Goal: Task Accomplishment & Management: Use online tool/utility

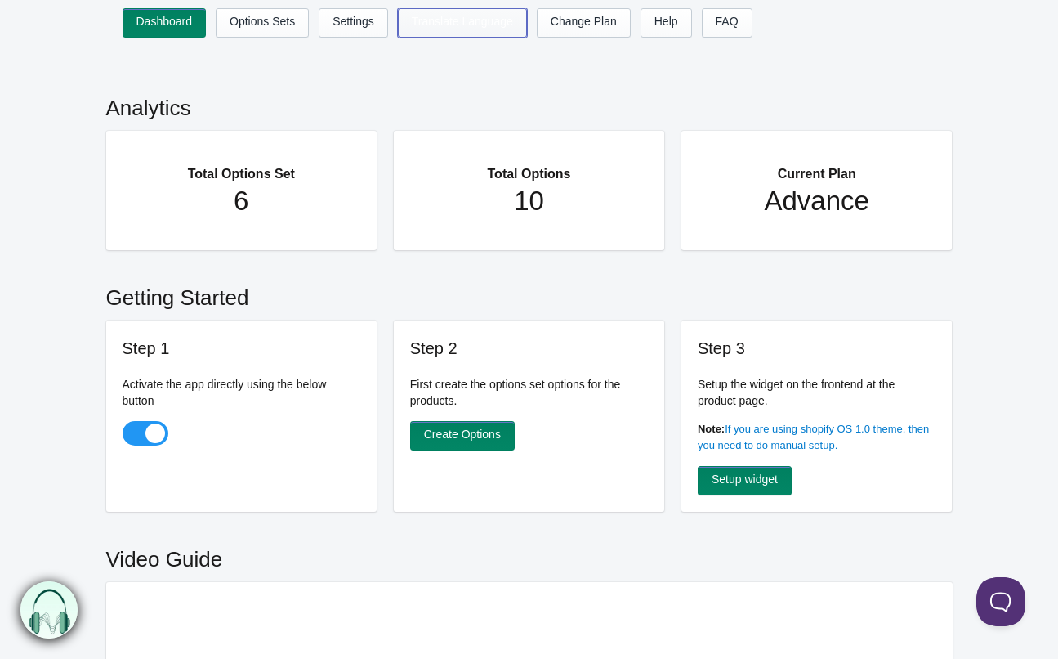
click at [449, 20] on link "Translate Language" at bounding box center [462, 22] width 129 height 29
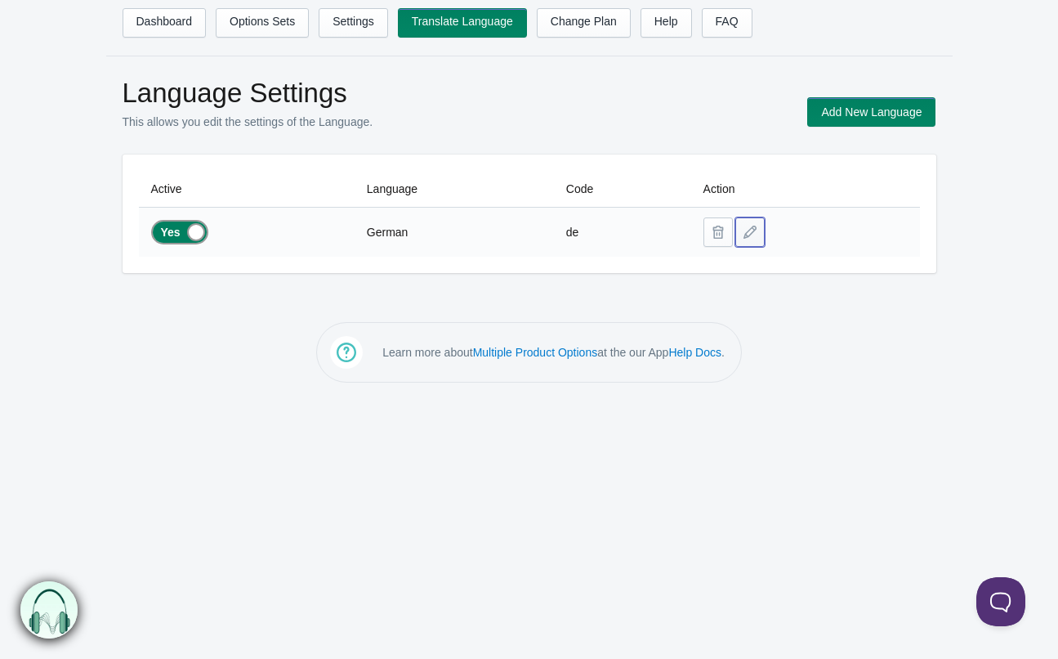
click at [755, 233] on button at bounding box center [750, 231] width 29 height 29
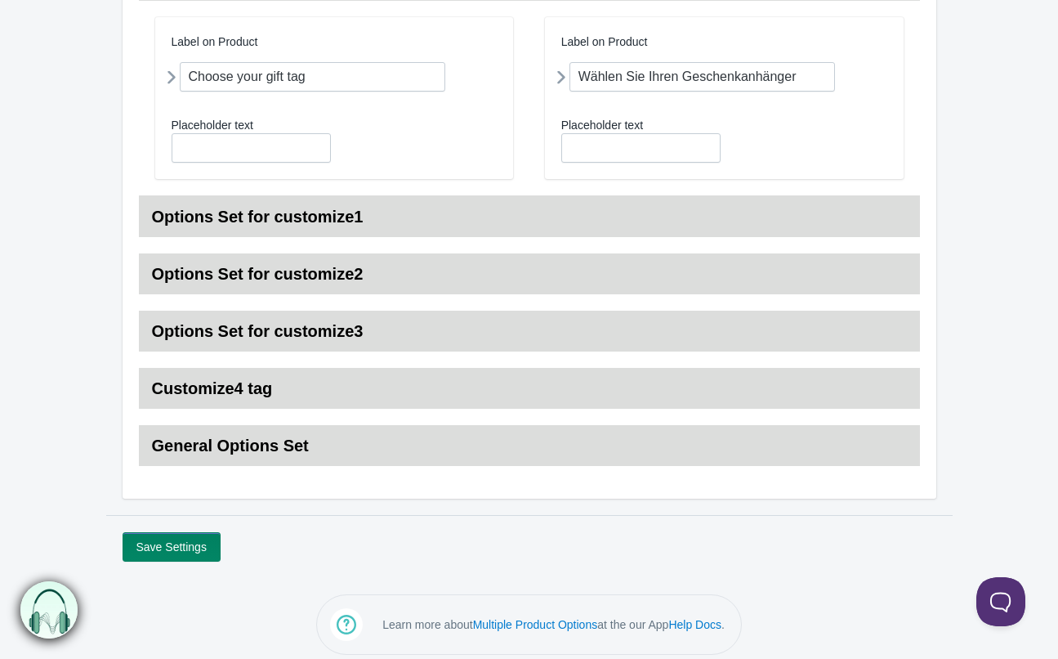
scroll to position [268, 0]
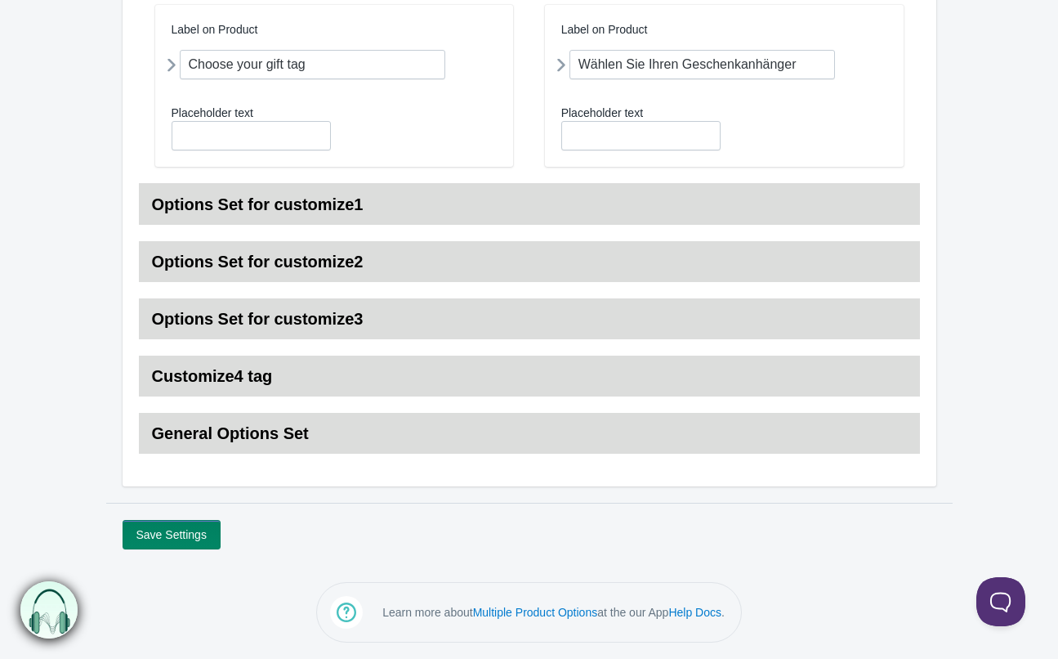
click at [234, 319] on h3 "Options Set for customize3" at bounding box center [529, 318] width 781 height 41
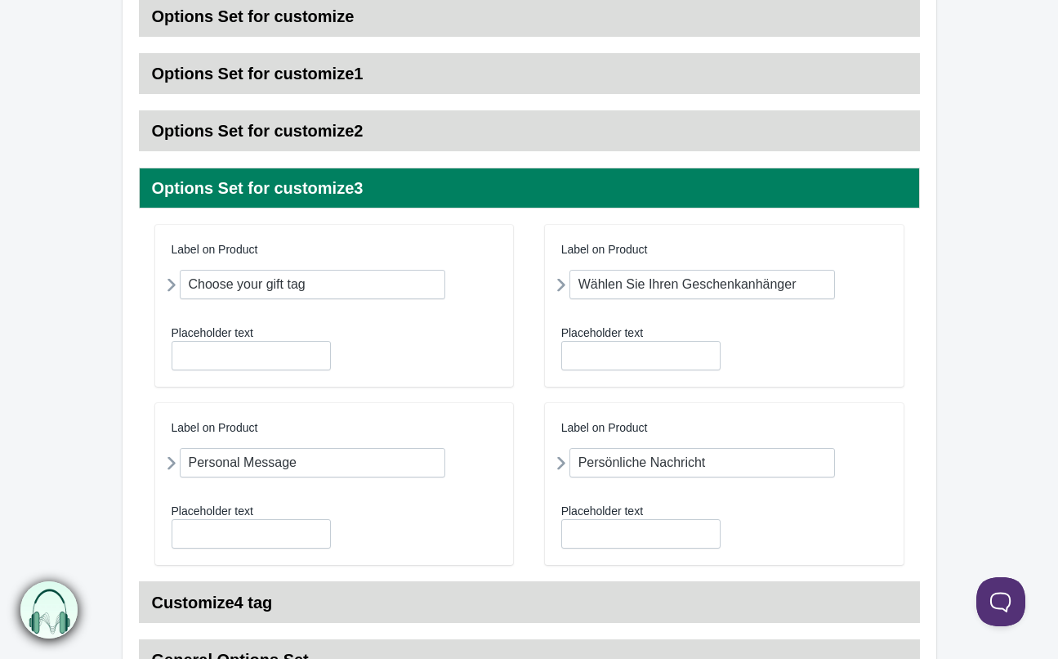
scroll to position [205, 0]
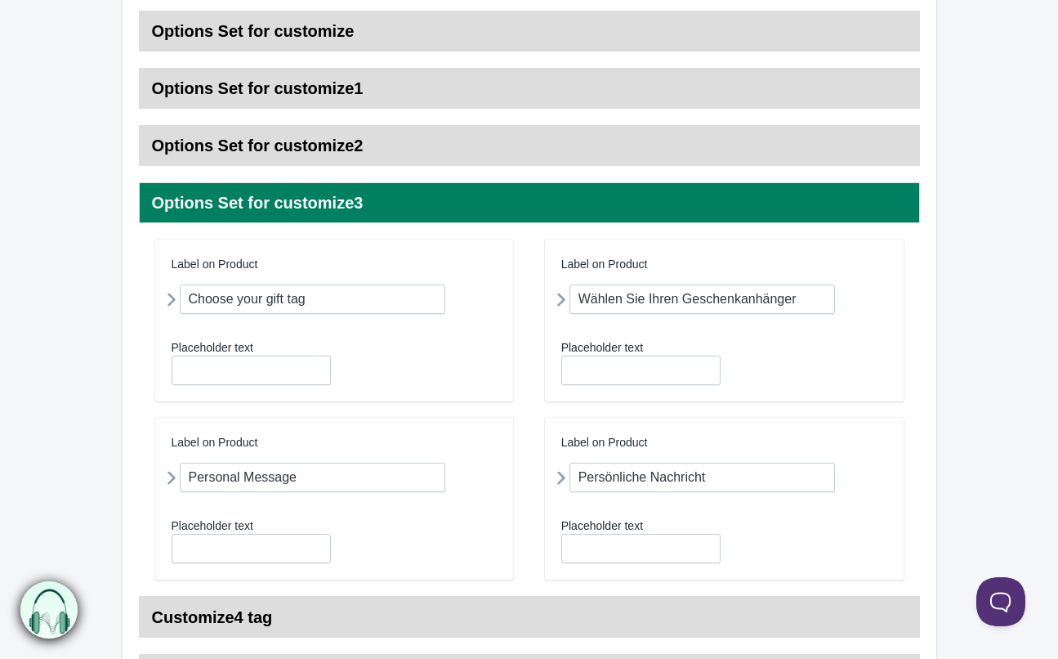
click at [561, 301] on icon at bounding box center [561, 299] width 0 height 30
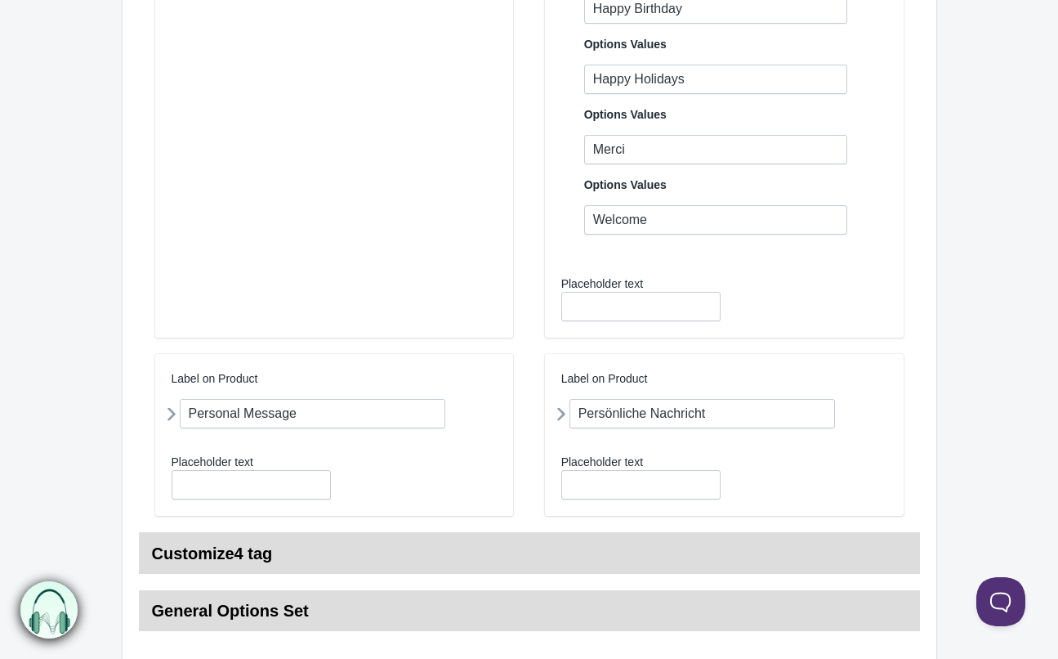
scroll to position [0, 0]
